Goal: Browse casually: Explore the website without a specific task or goal

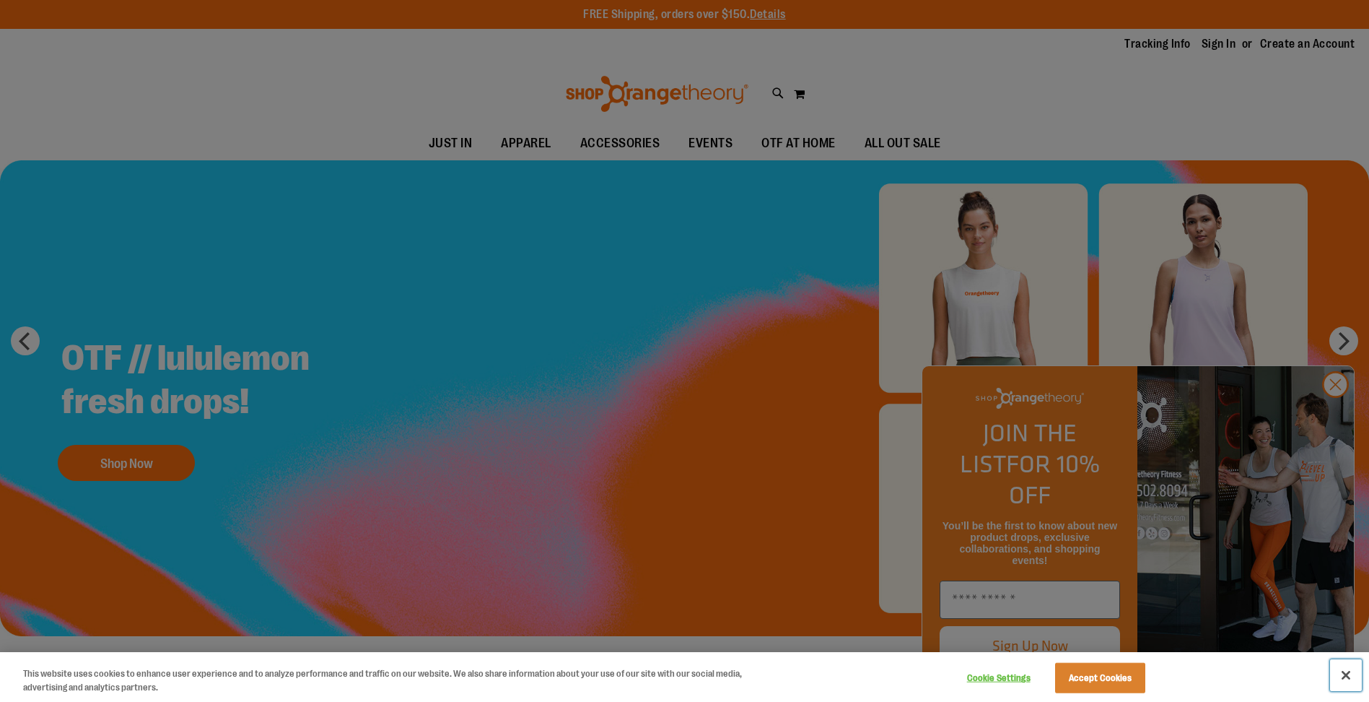
click at [1347, 673] on button "Close" at bounding box center [1346, 675] width 32 height 32
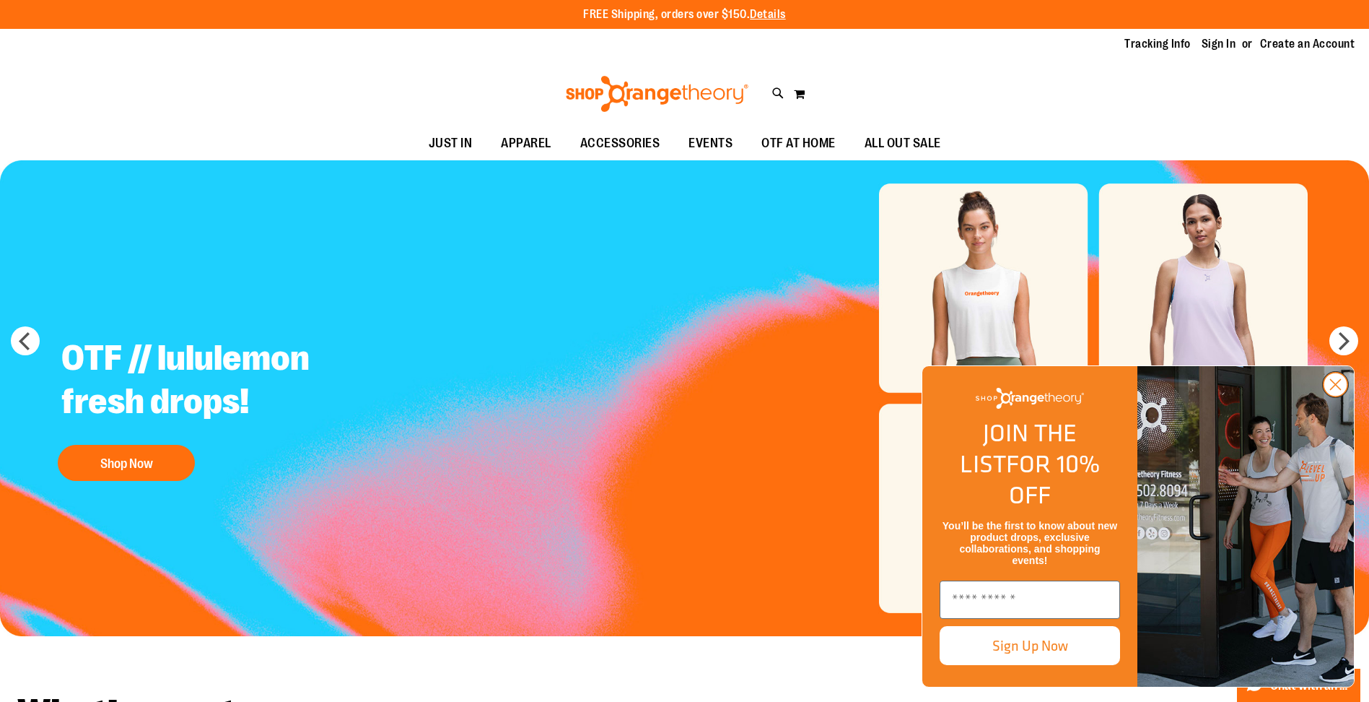
click at [1336, 390] on icon "Close dialog" at bounding box center [1336, 385] width 10 height 10
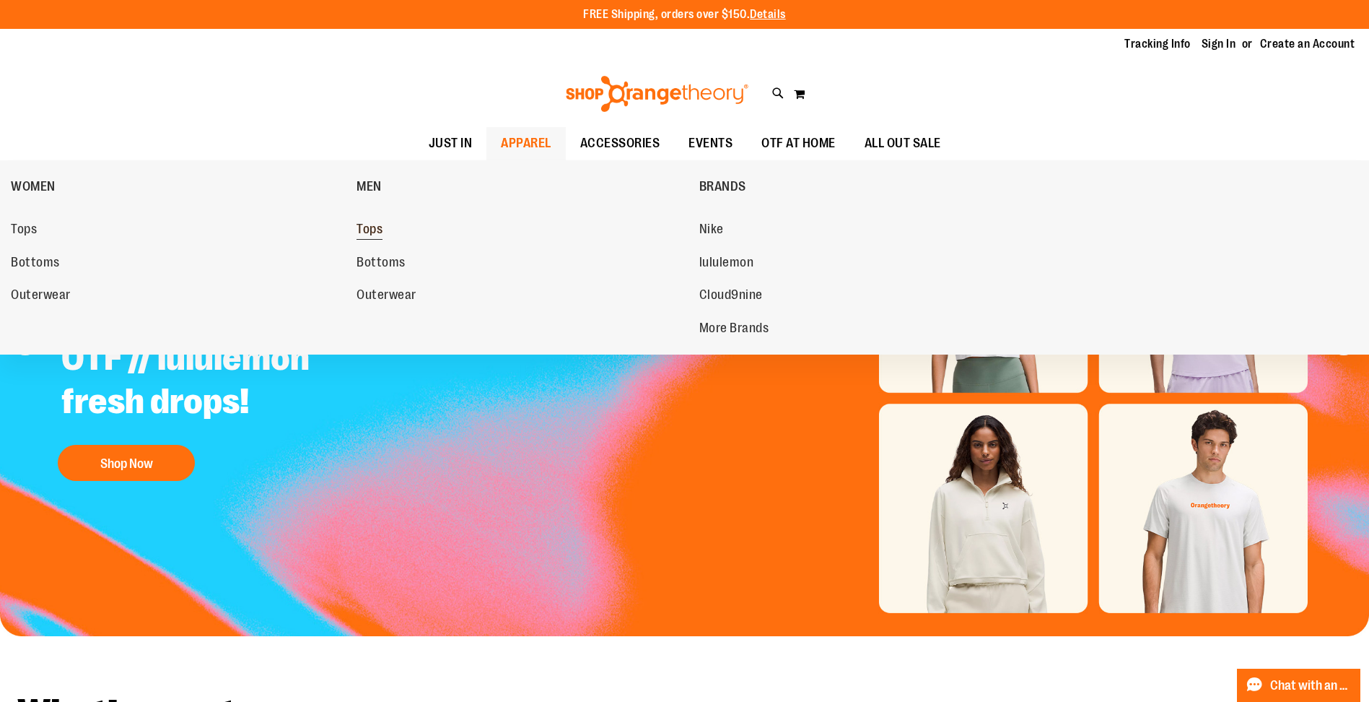
click at [375, 226] on span "Tops" at bounding box center [370, 231] width 26 height 18
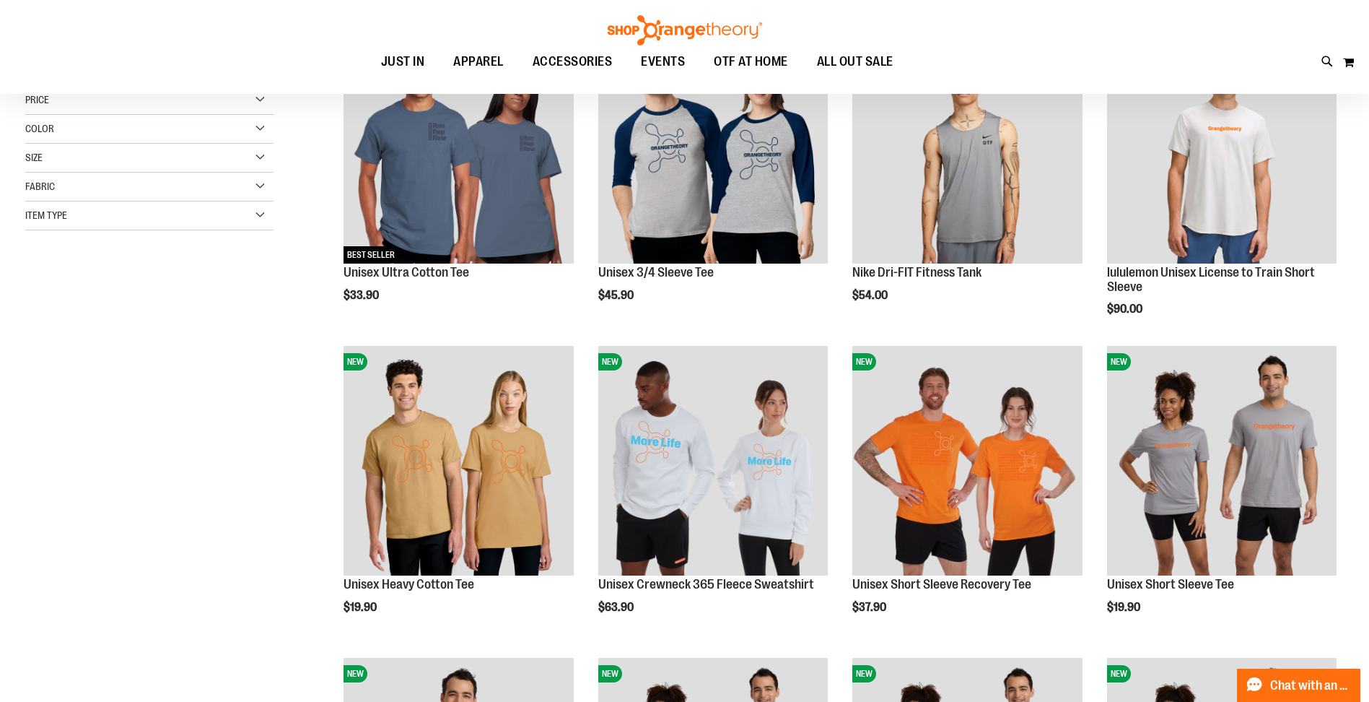
scroll to position [288, 0]
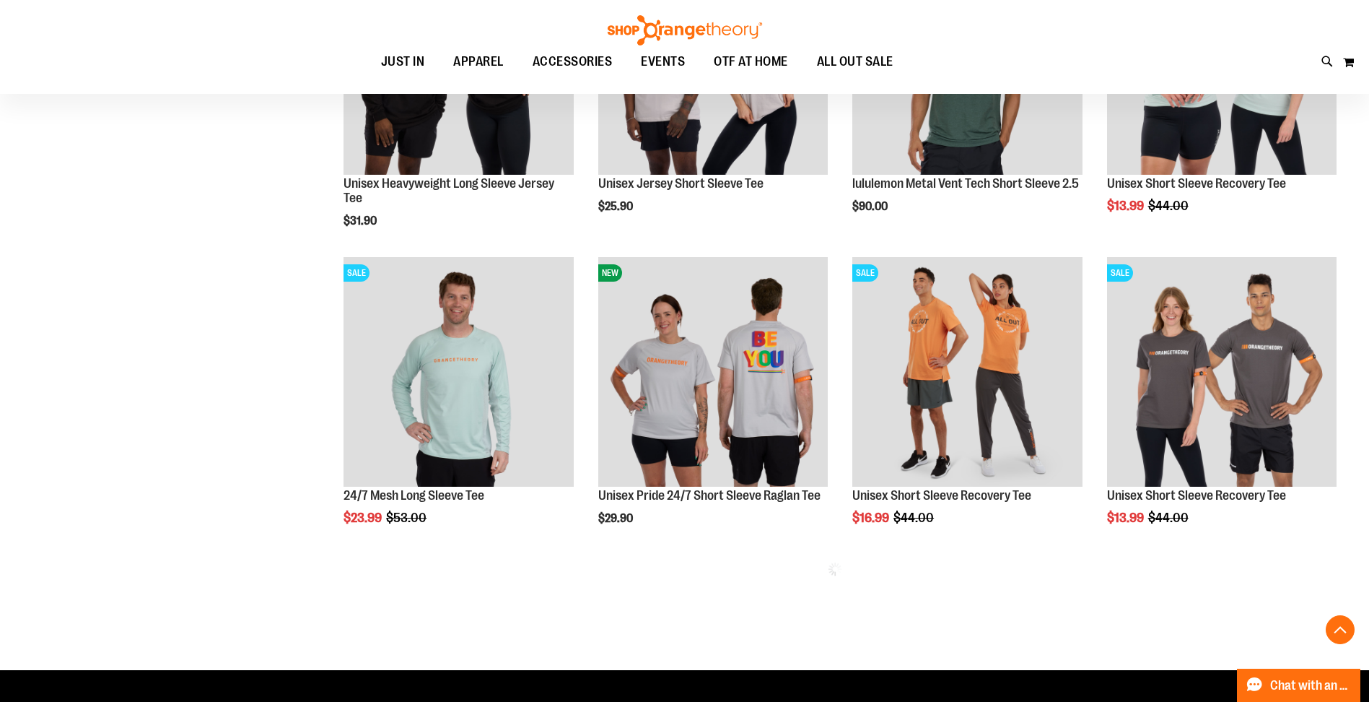
scroll to position [1636, 0]
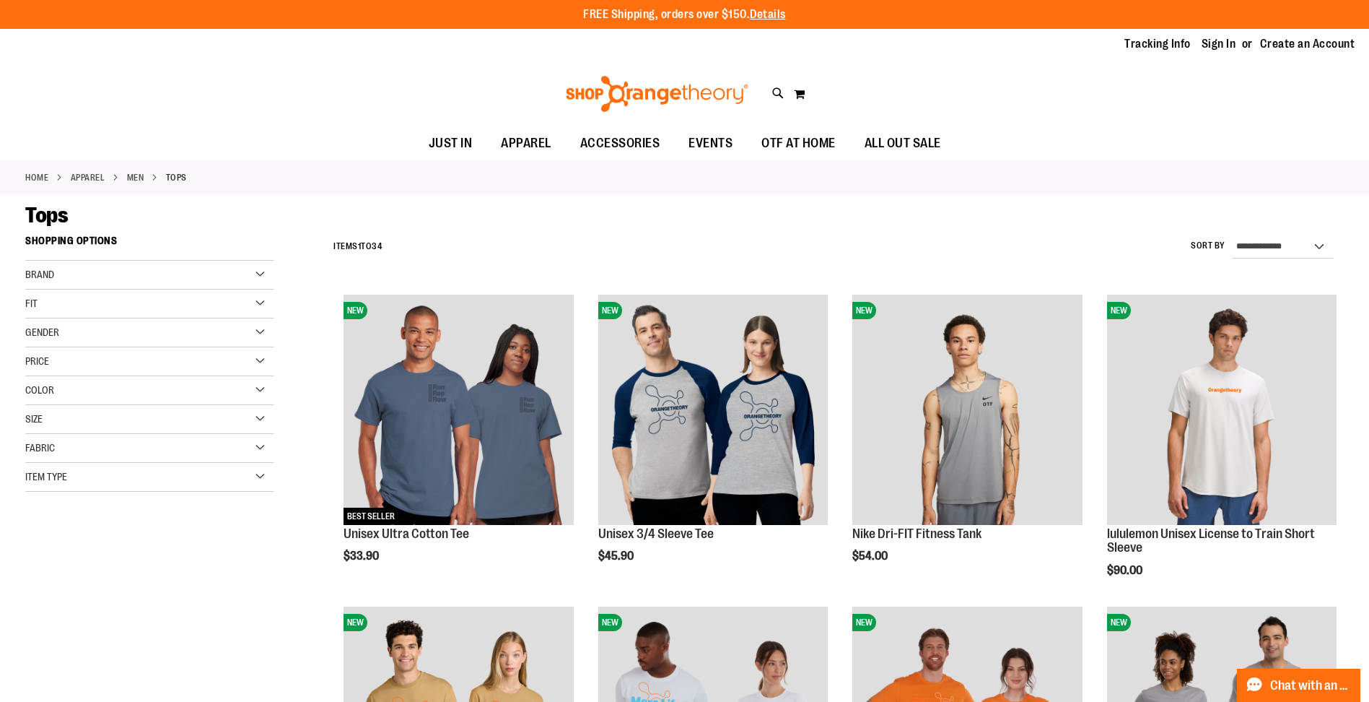
click at [263, 302] on div "Fit" at bounding box center [149, 303] width 248 height 29
click at [263, 477] on div "Item Type" at bounding box center [149, 477] width 248 height 29
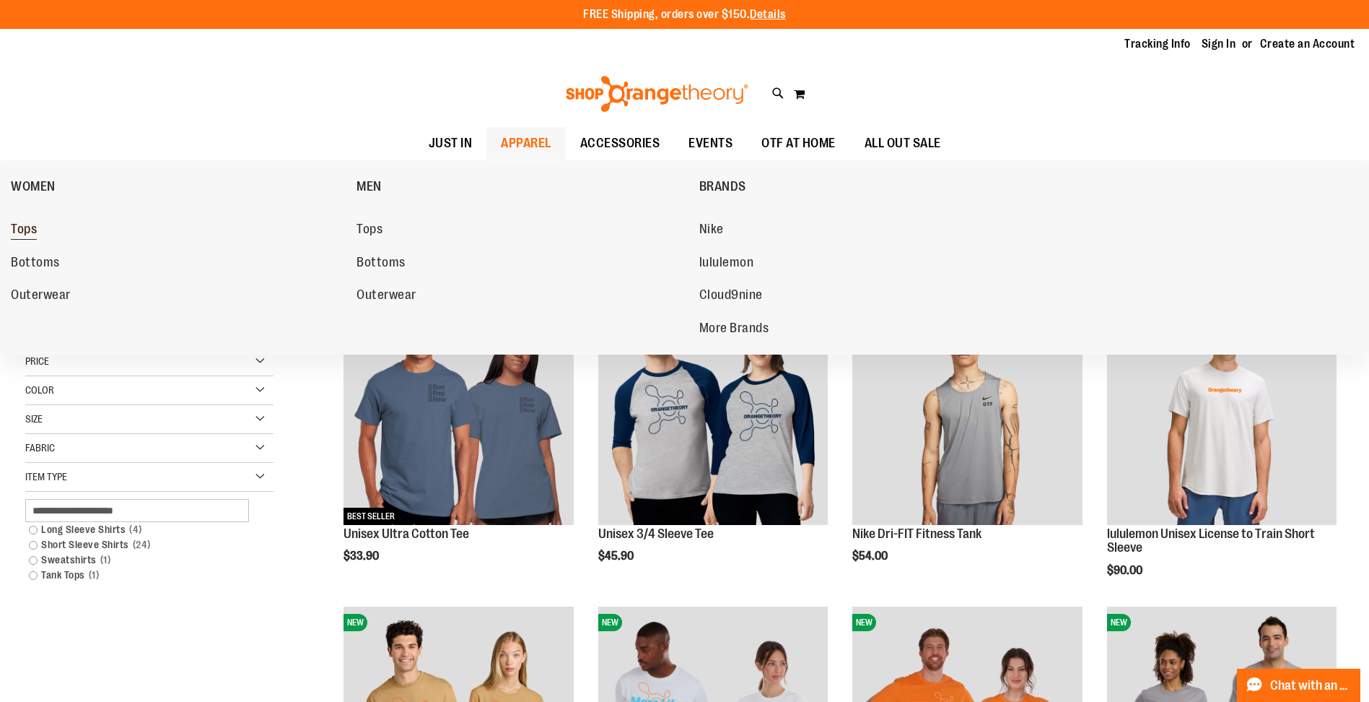
click at [37, 230] on span "Tops" at bounding box center [24, 231] width 26 height 18
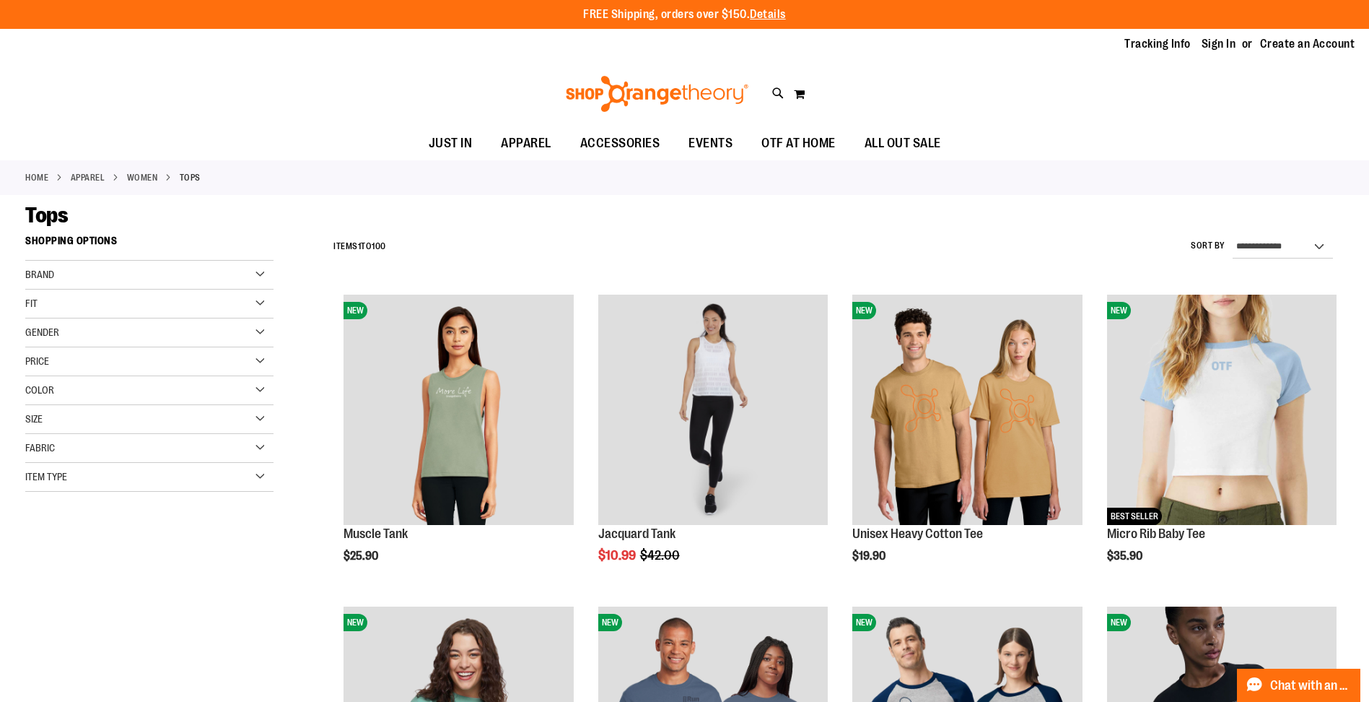
click at [258, 477] on div "Item Type" at bounding box center [149, 477] width 248 height 29
click at [31, 606] on link "Tank Tops 34 items" at bounding box center [141, 605] width 238 height 15
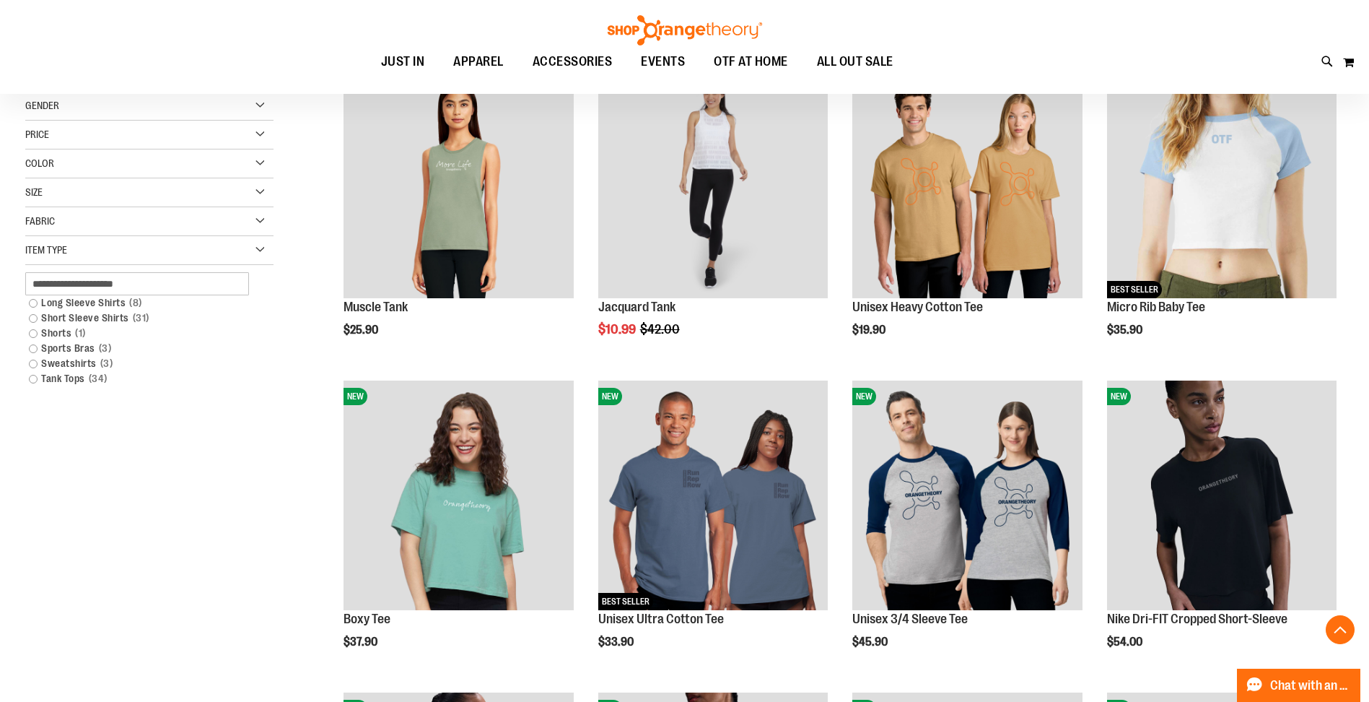
scroll to position [228, 0]
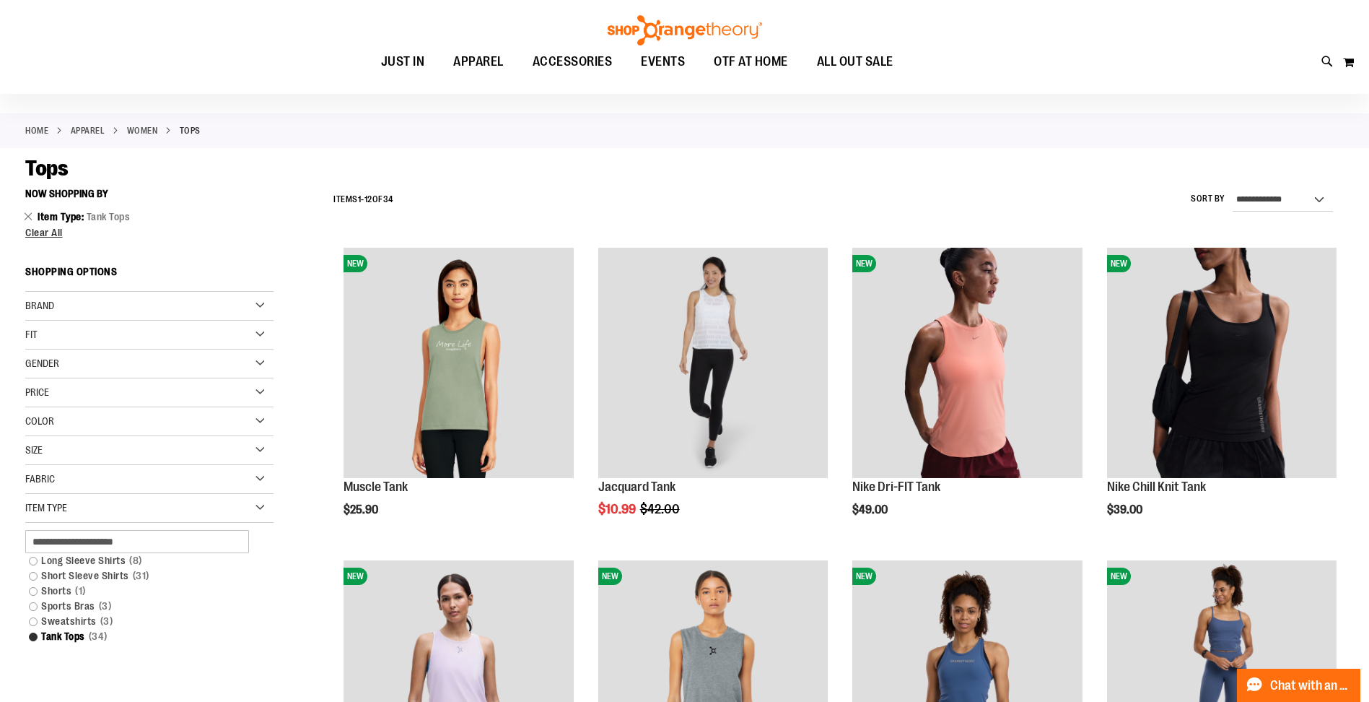
scroll to position [35, 0]
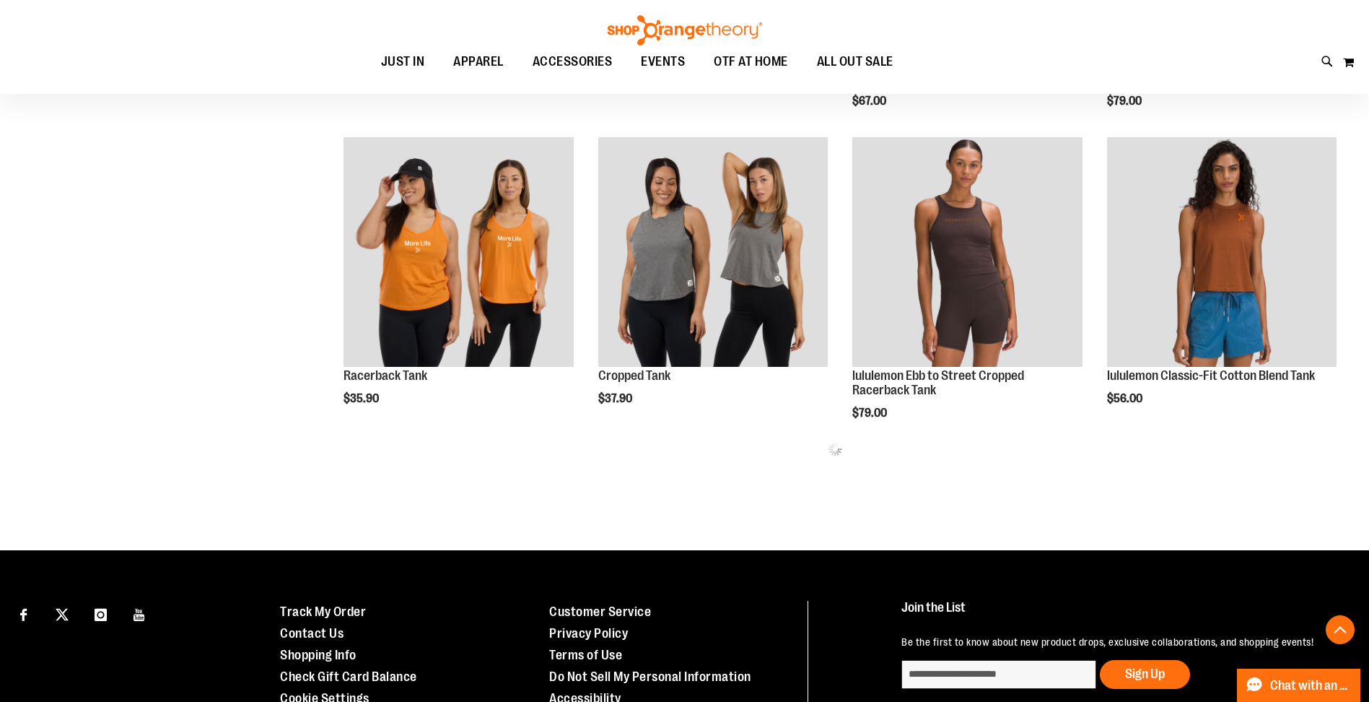
scroll to position [902, 0]
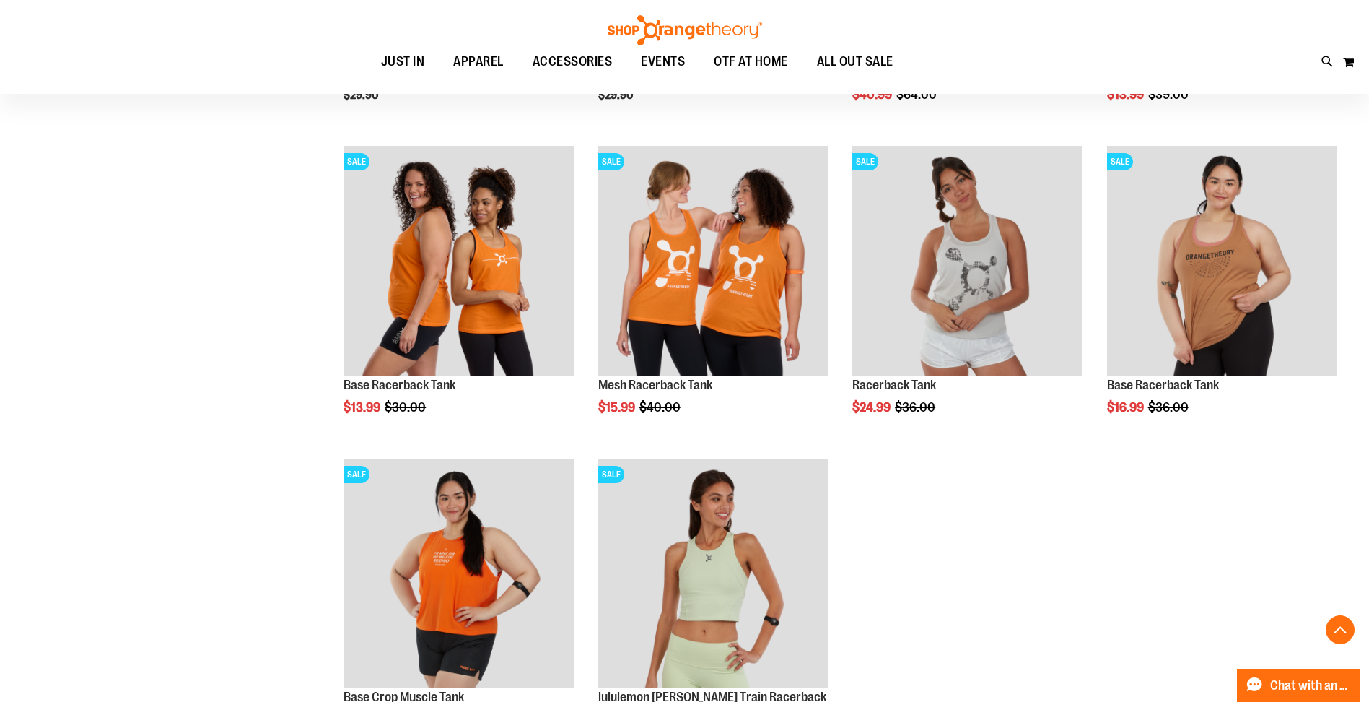
scroll to position [2442, 0]
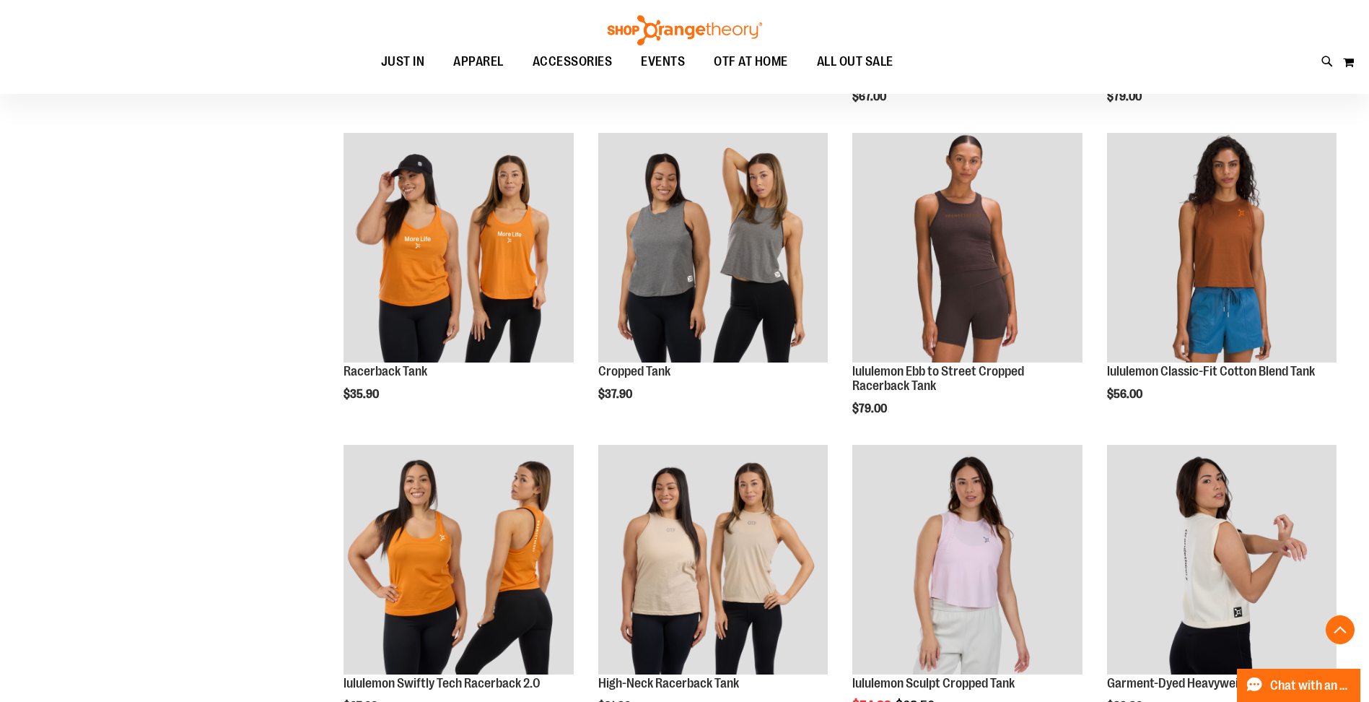
scroll to position [902, 0]
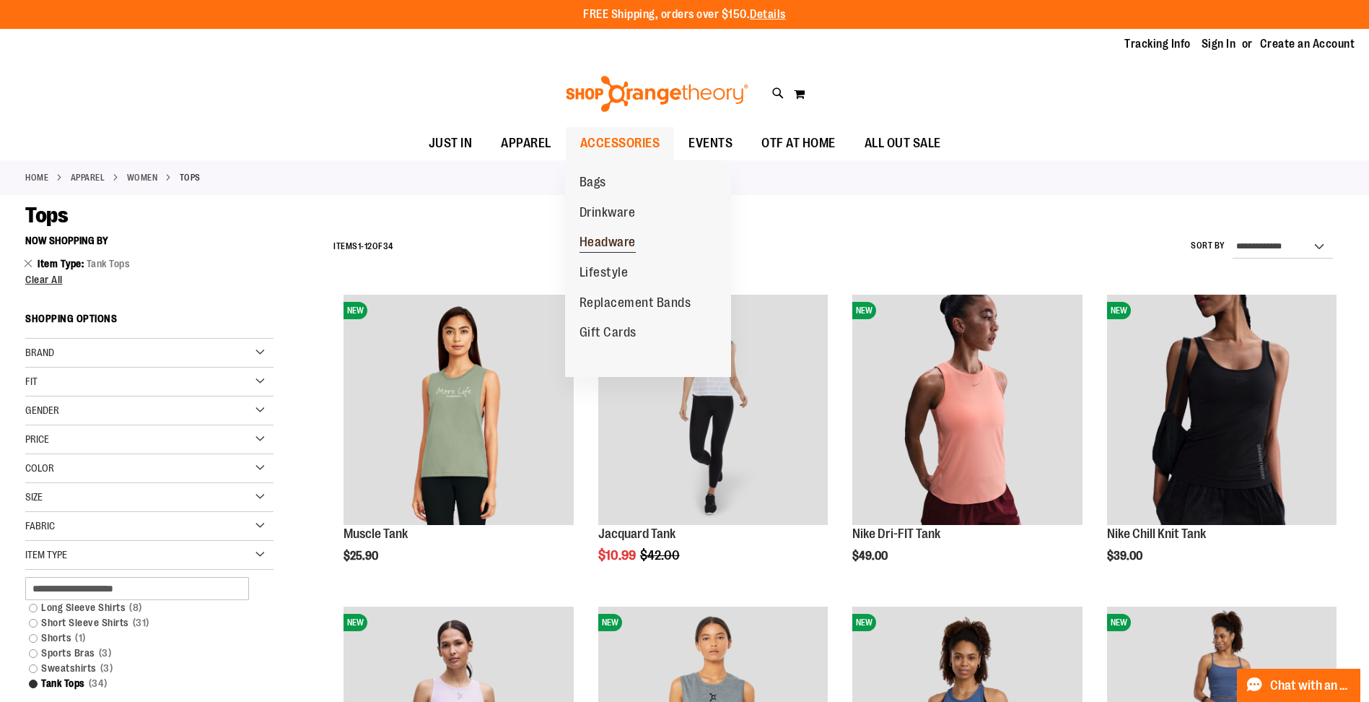
click at [620, 240] on span "Headware" at bounding box center [608, 244] width 56 height 18
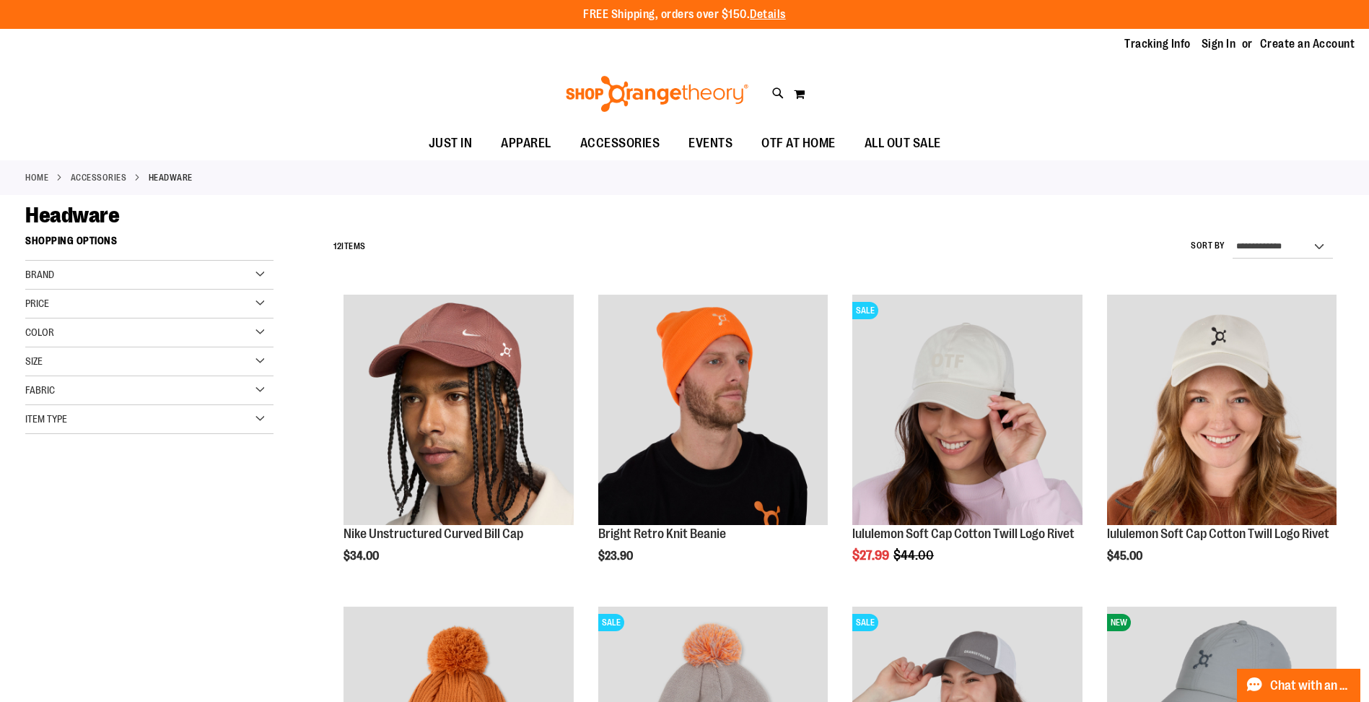
click at [261, 423] on div "Item Type" at bounding box center [149, 419] width 248 height 29
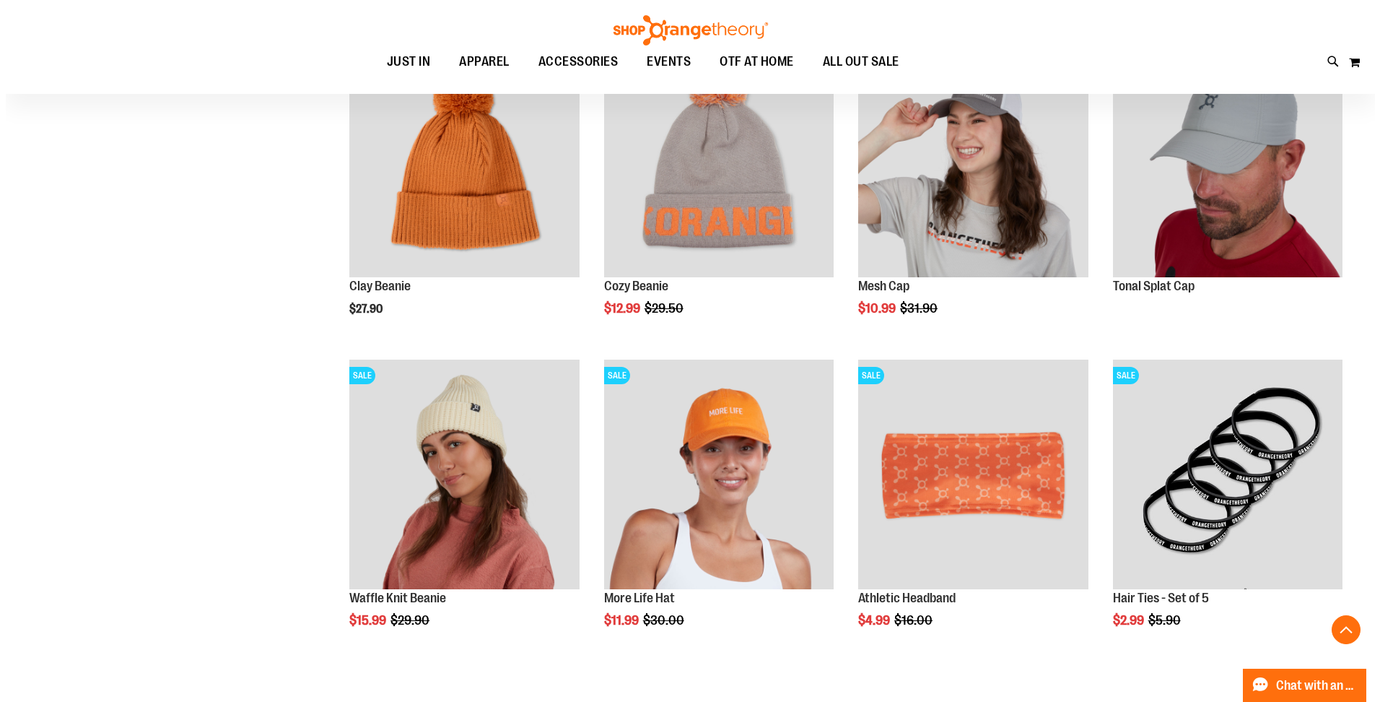
scroll to position [578, 0]
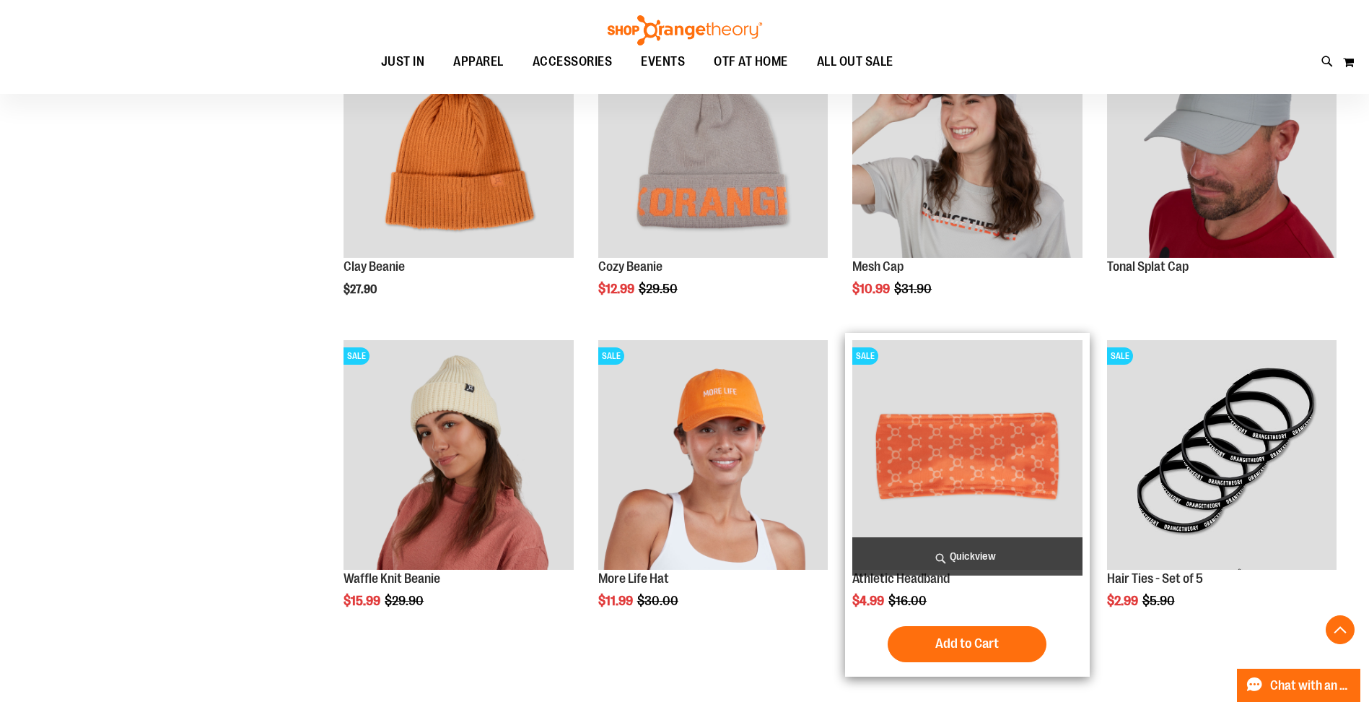
click at [939, 549] on span "Quickview" at bounding box center [967, 556] width 230 height 38
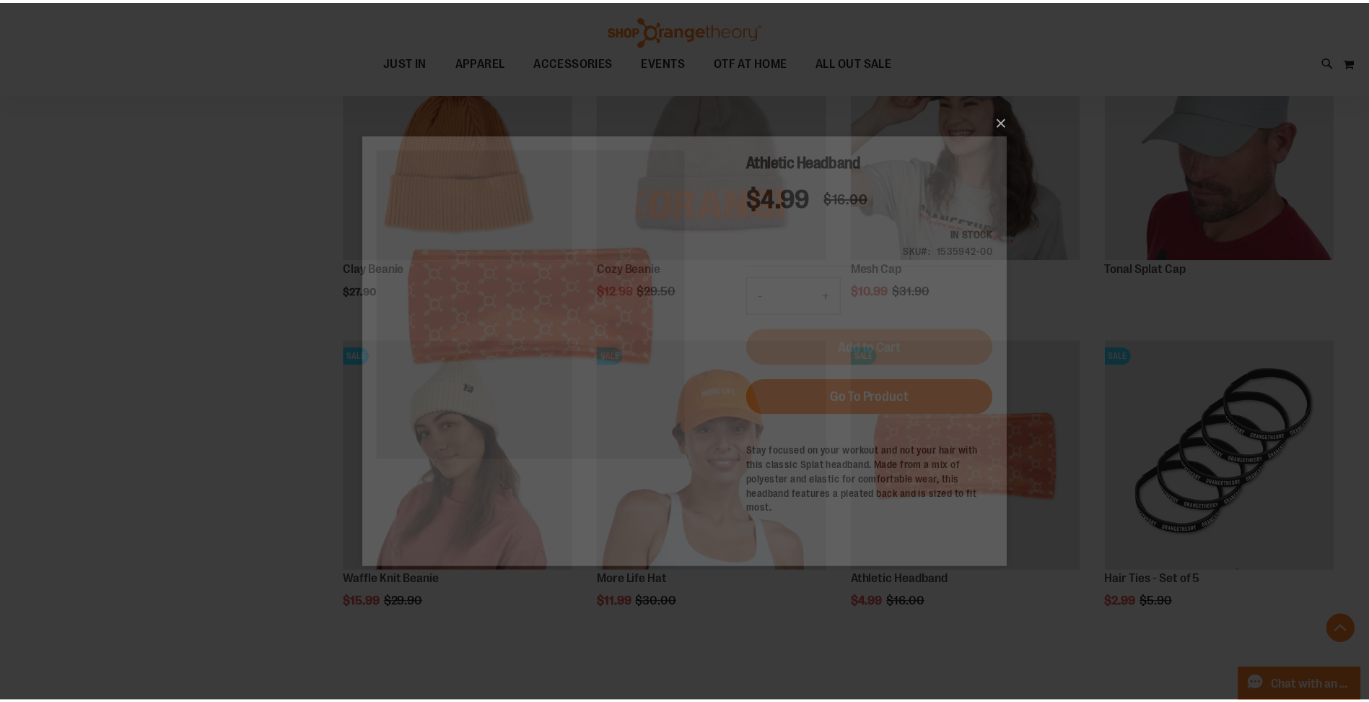
scroll to position [0, 0]
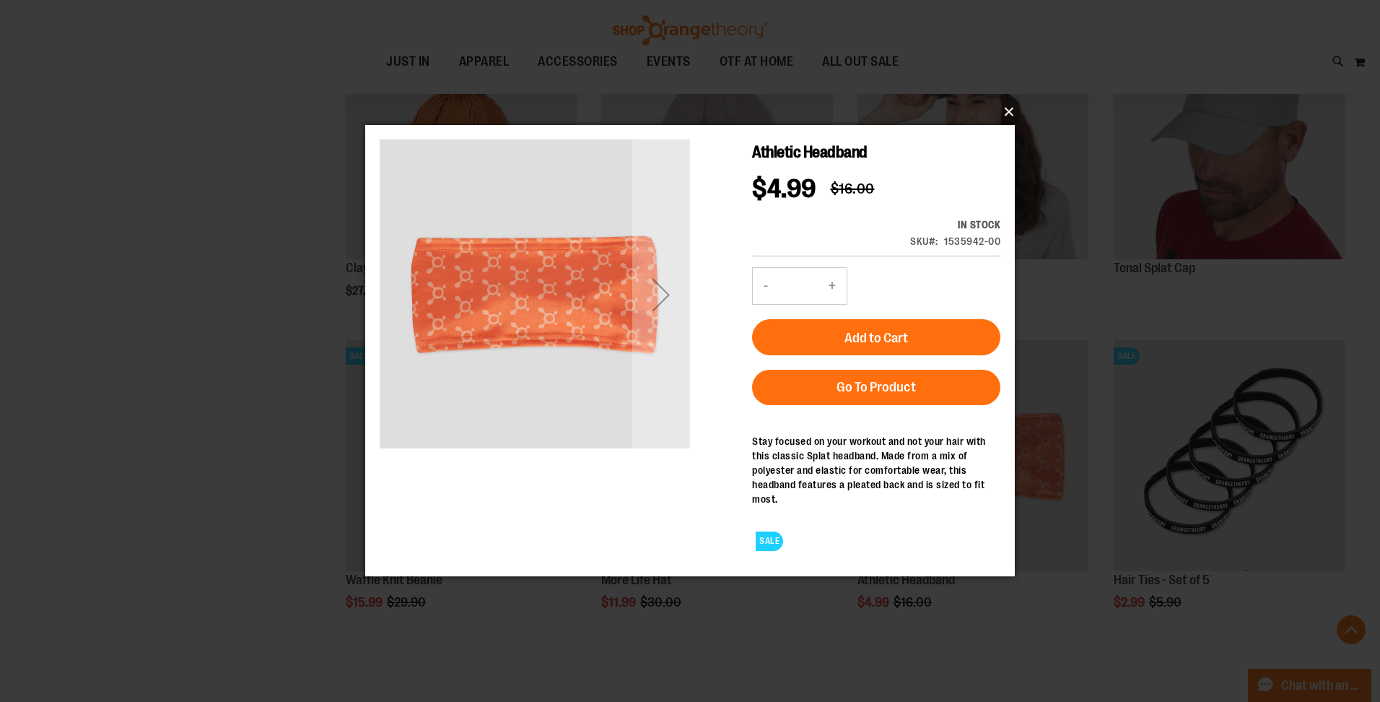
click at [1005, 105] on button "×" at bounding box center [695, 112] width 650 height 32
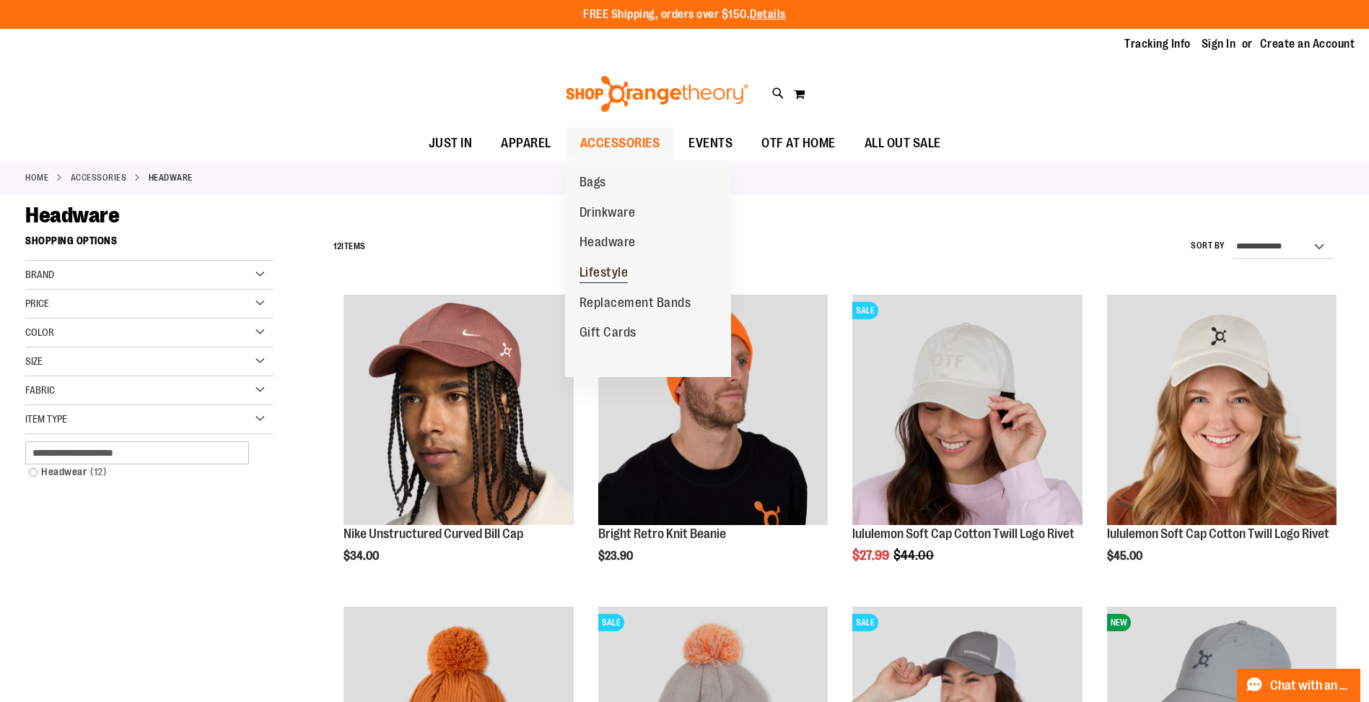
click at [619, 272] on span "Lifestyle" at bounding box center [604, 274] width 49 height 18
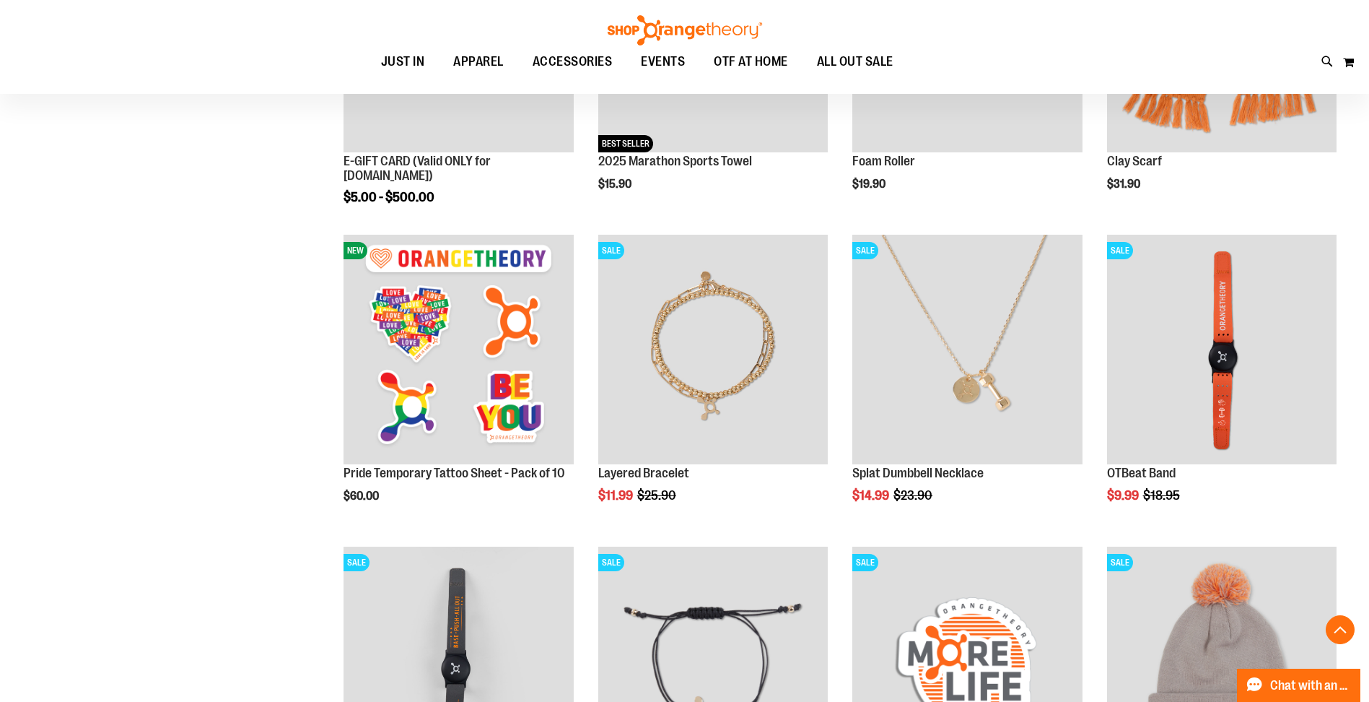
scroll to position [481, 0]
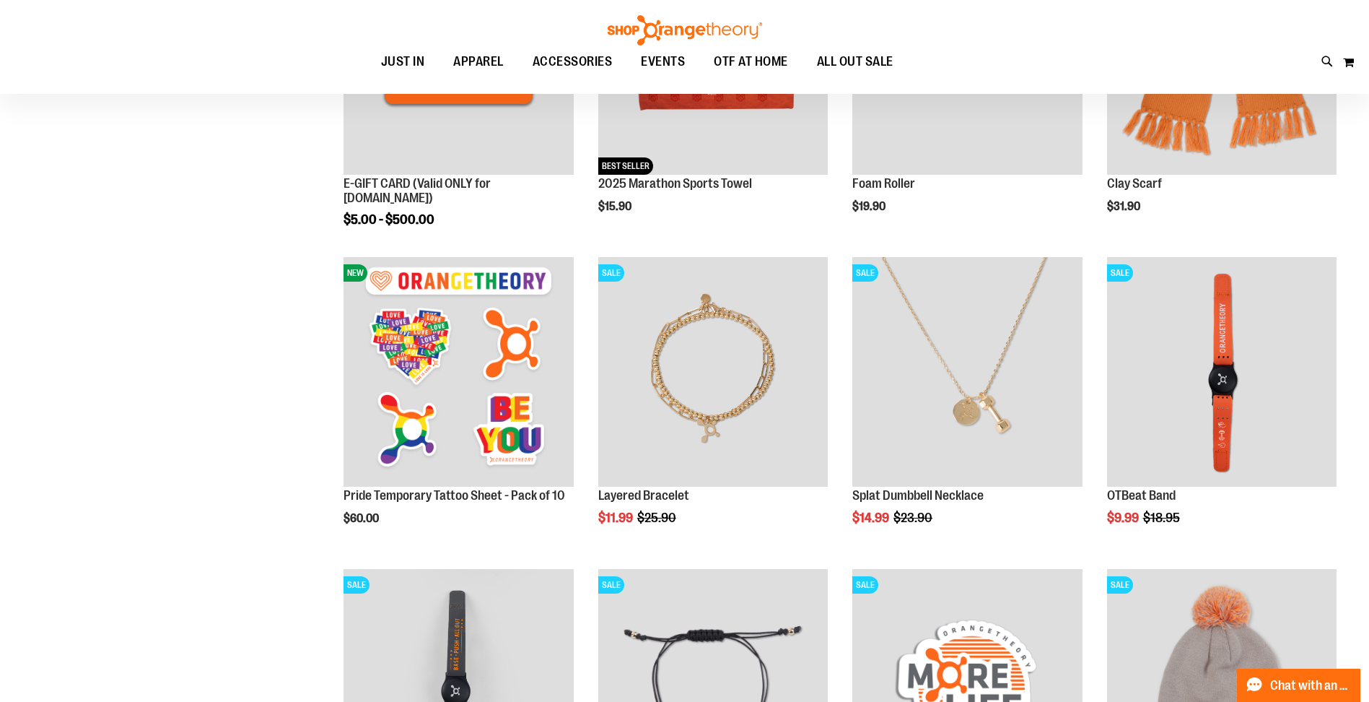
scroll to position [192, 0]
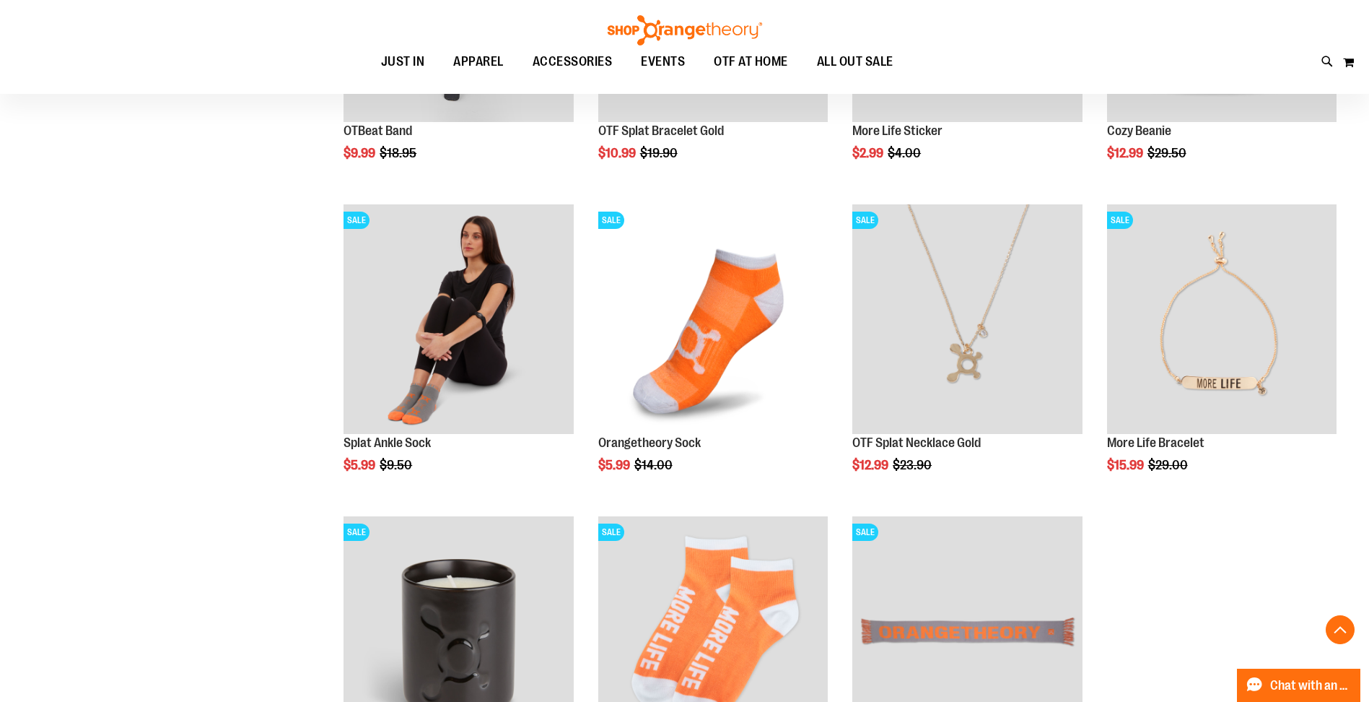
scroll to position [1058, 0]
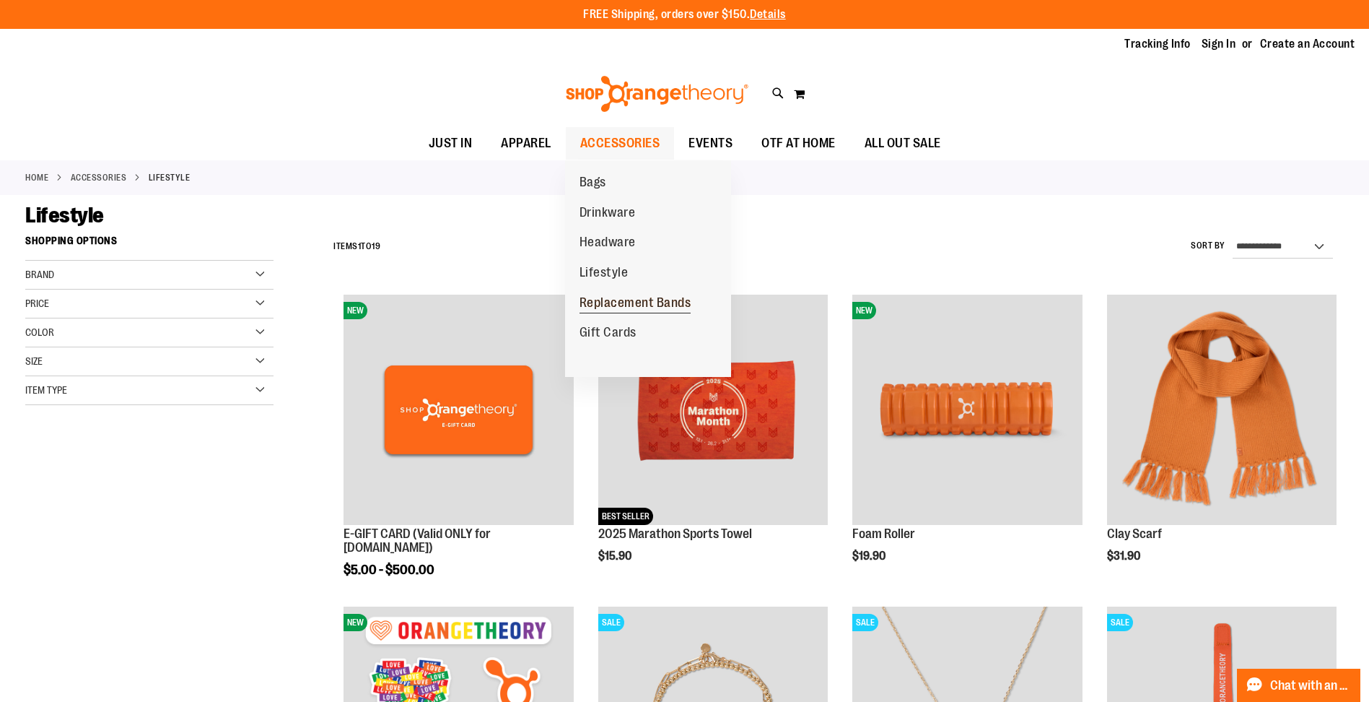
click at [621, 298] on span "Replacement Bands" at bounding box center [636, 304] width 112 height 18
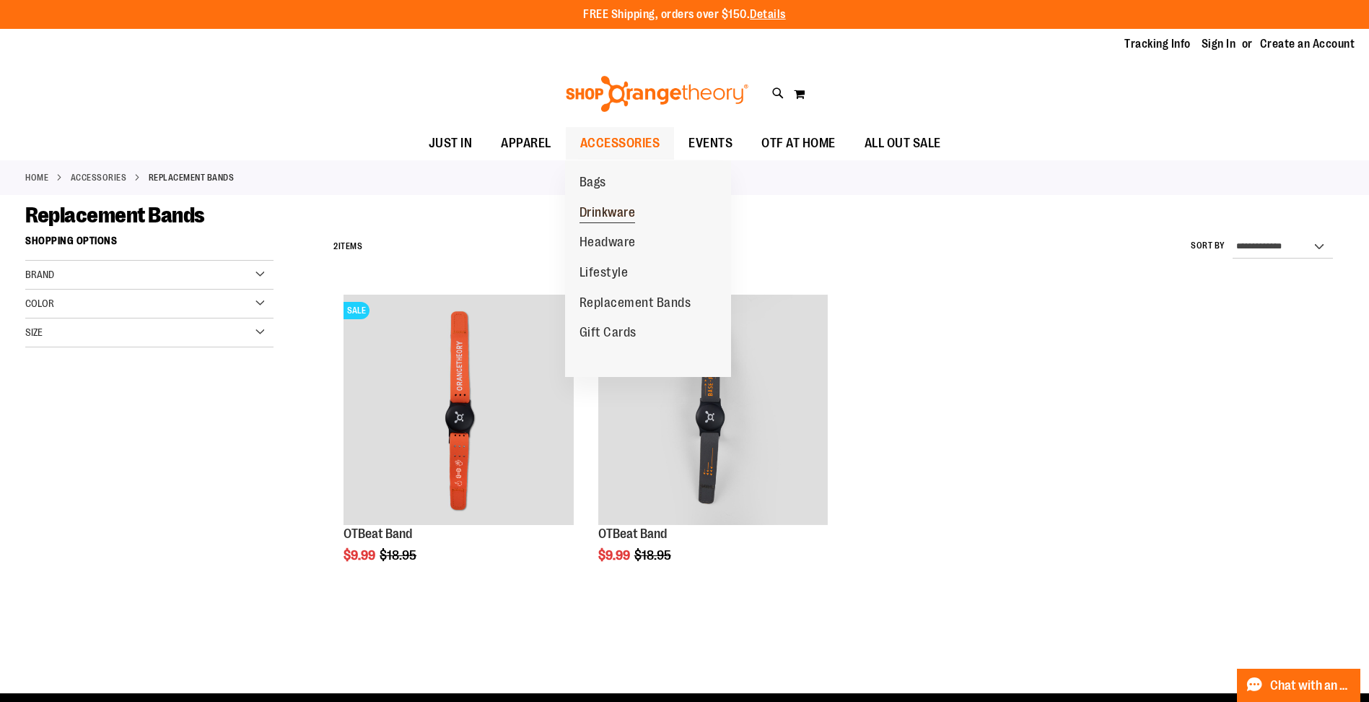
click at [619, 211] on span "Drinkware" at bounding box center [608, 214] width 56 height 18
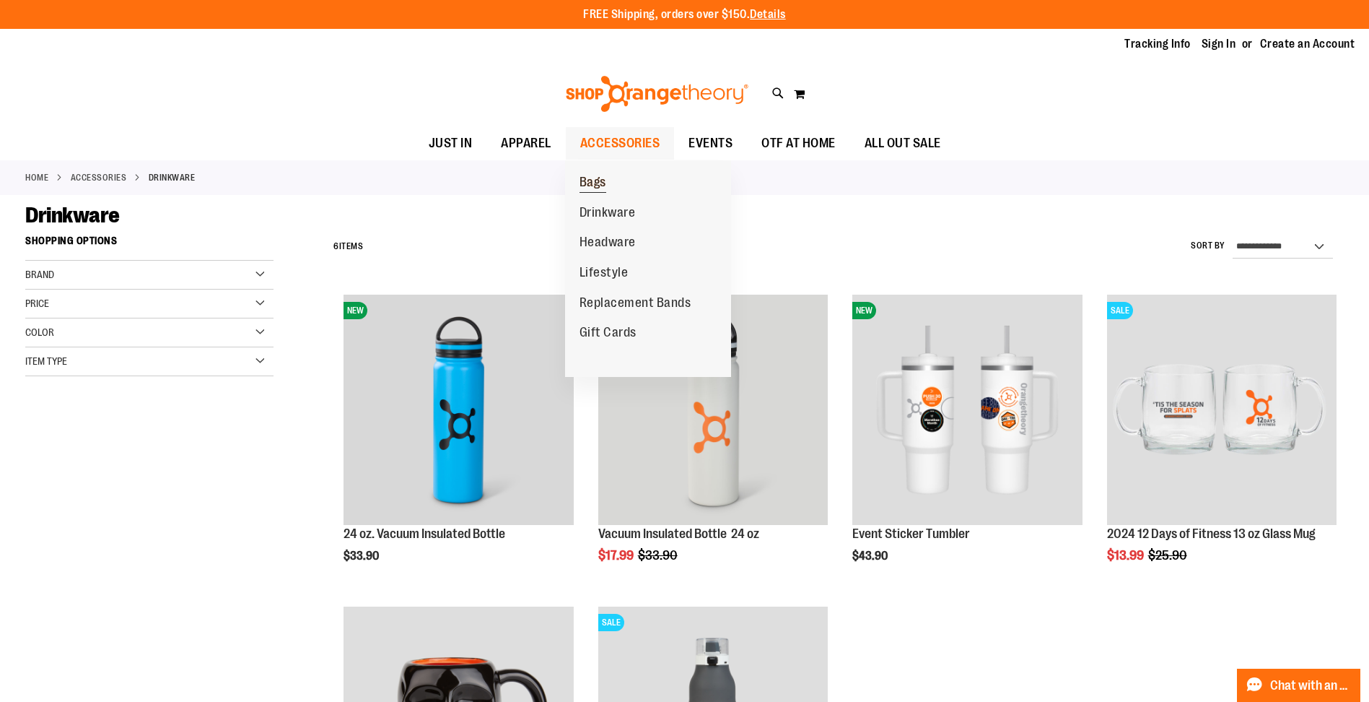
click at [601, 183] on span "Bags" at bounding box center [593, 184] width 27 height 18
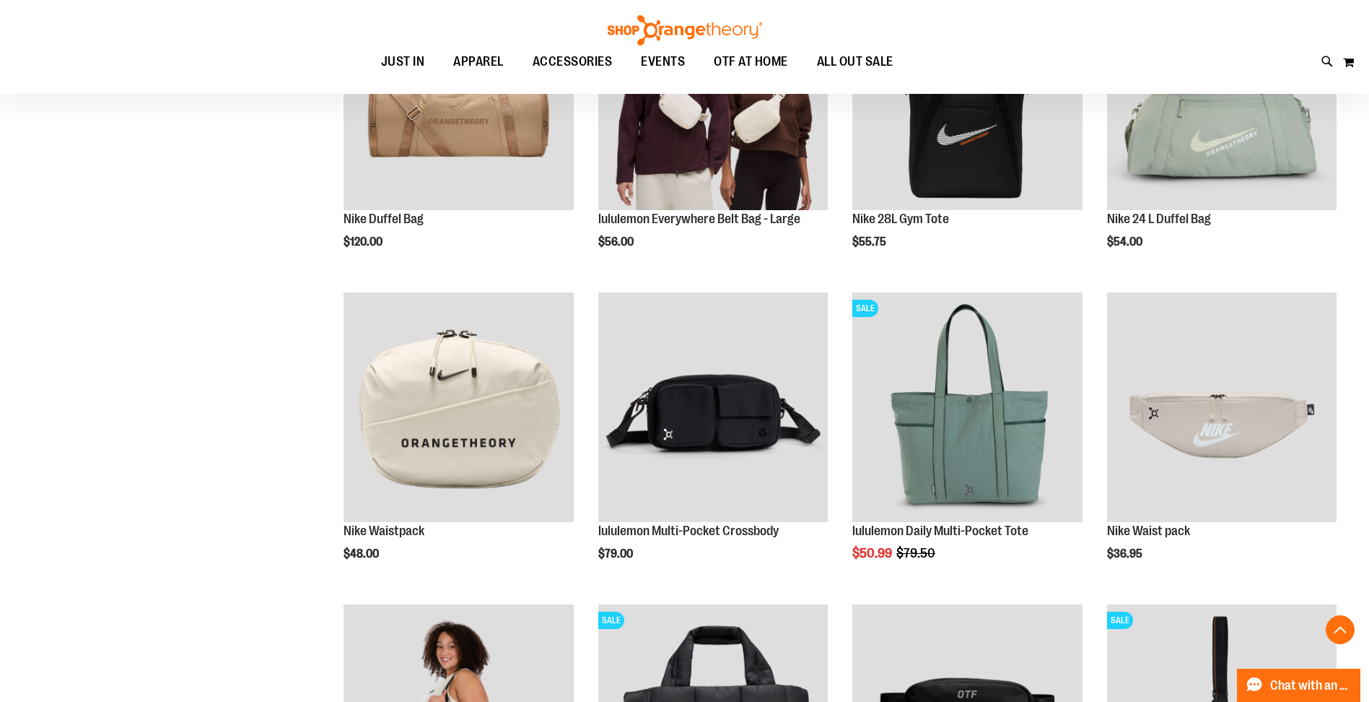
scroll to position [384, 0]
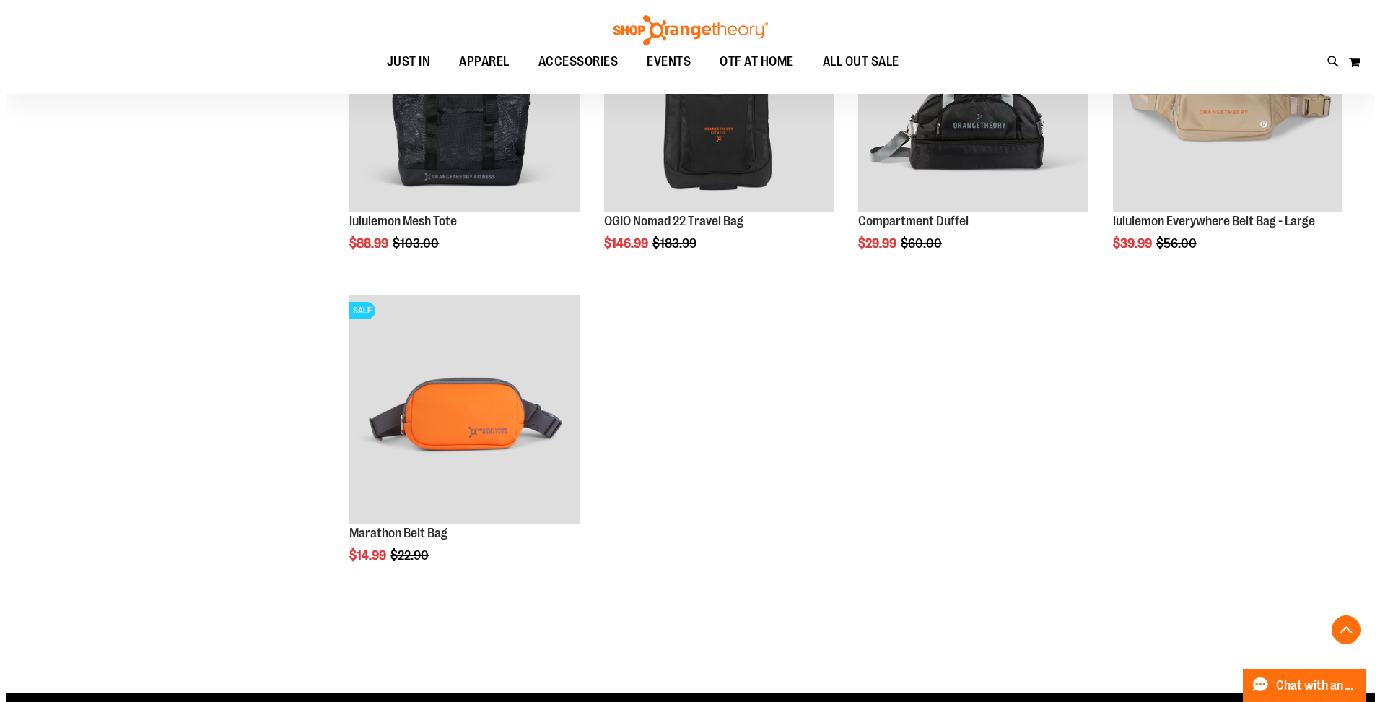
scroll to position [1250, 0]
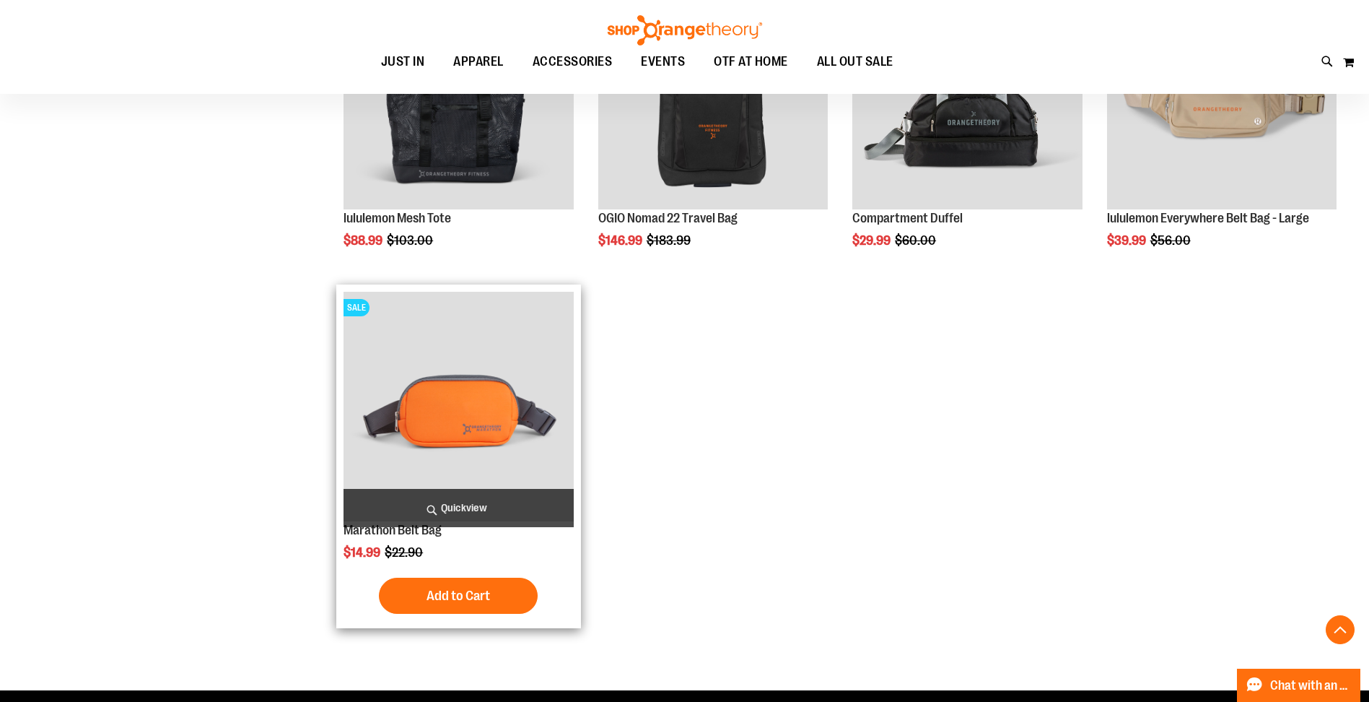
click at [384, 527] on span "Quickview" at bounding box center [459, 508] width 230 height 38
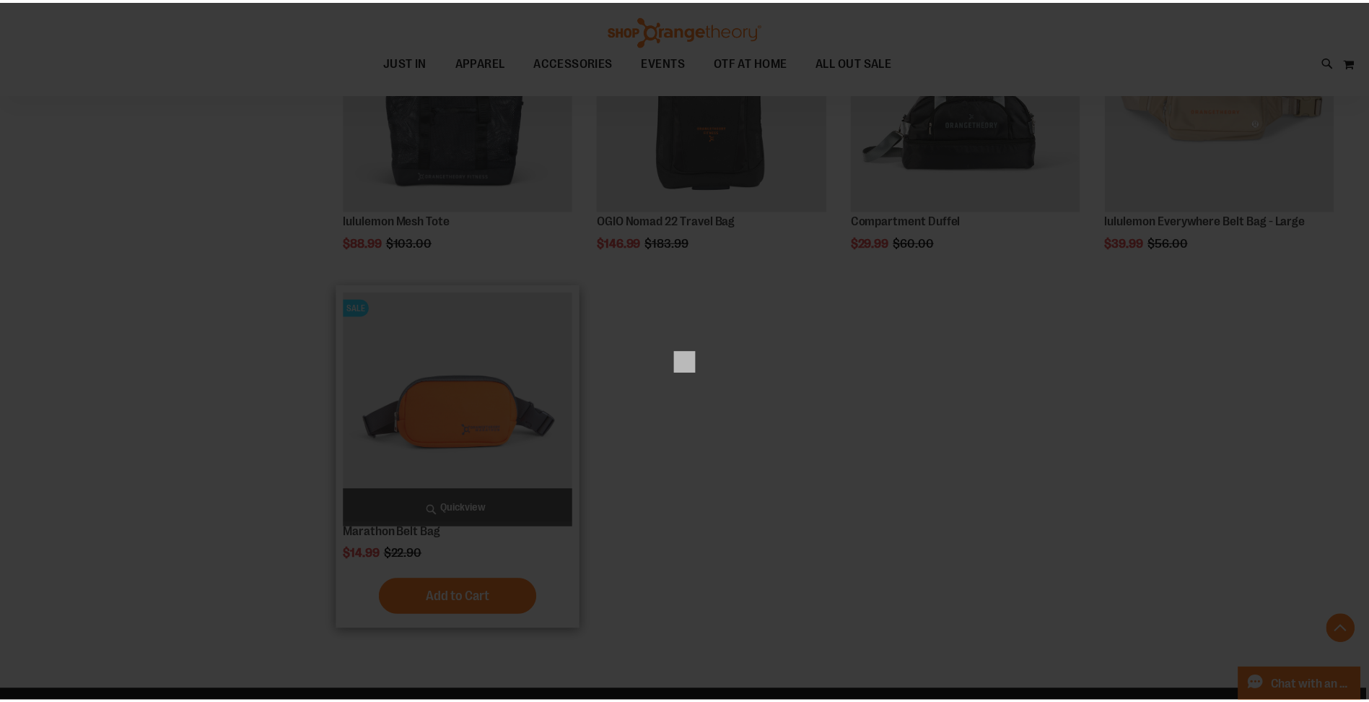
scroll to position [0, 0]
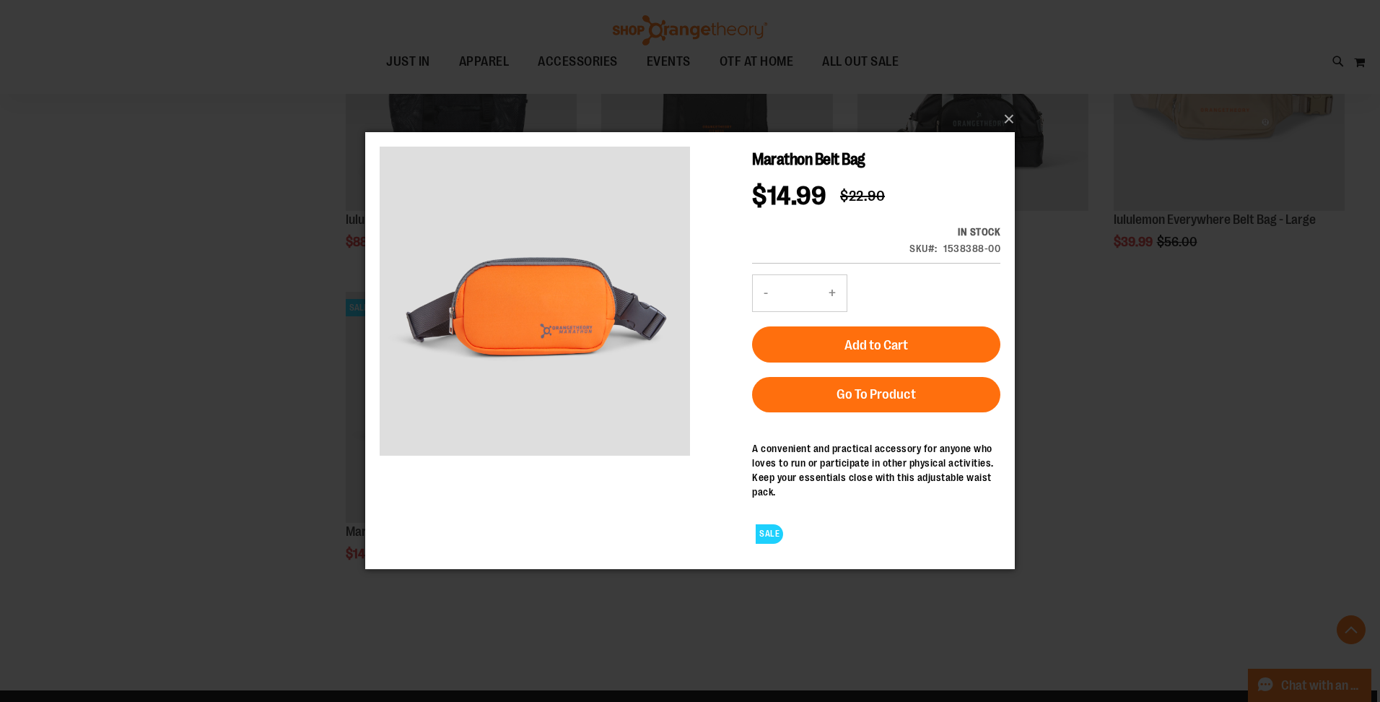
click at [210, 484] on div "×" at bounding box center [690, 351] width 1380 height 702
